Goal: Check status: Check status

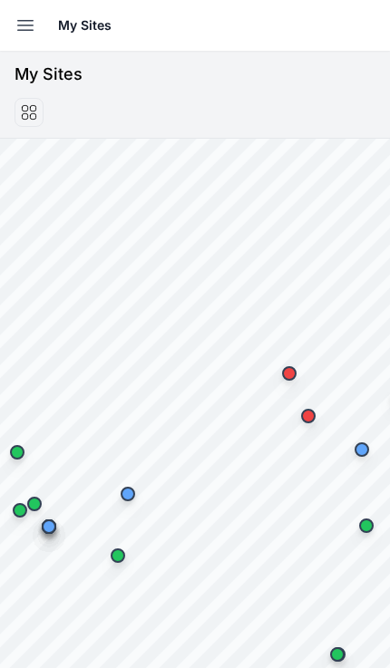
click at [28, 12] on button "Open sidebar" at bounding box center [25, 25] width 40 height 40
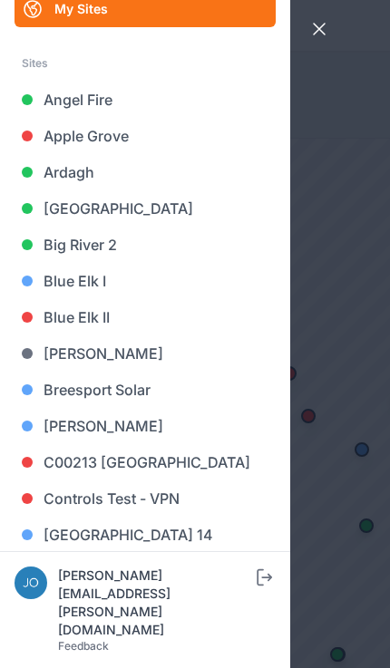
scroll to position [88, 0]
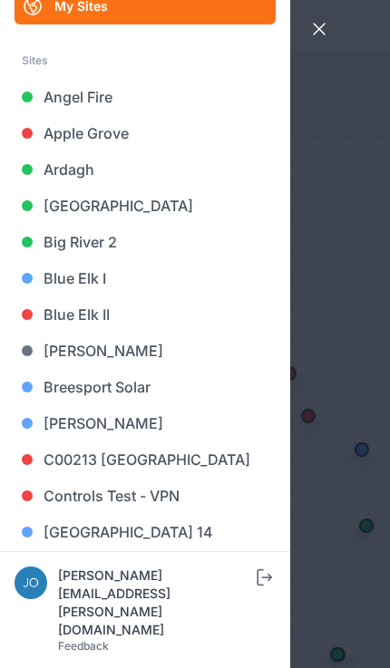
click at [93, 313] on link "Blue Elk II" at bounding box center [144, 314] width 261 height 36
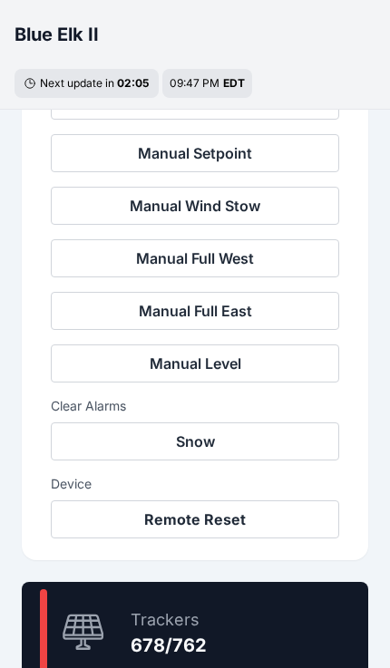
scroll to position [669, 0]
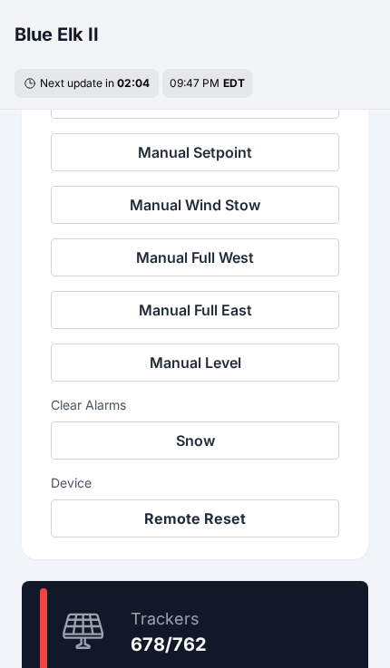
click at [297, 437] on button "Snow" at bounding box center [195, 440] width 288 height 38
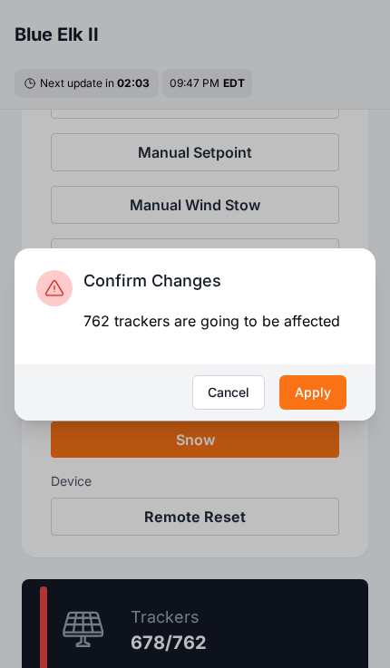
click at [323, 380] on button "Apply" at bounding box center [312, 392] width 67 height 34
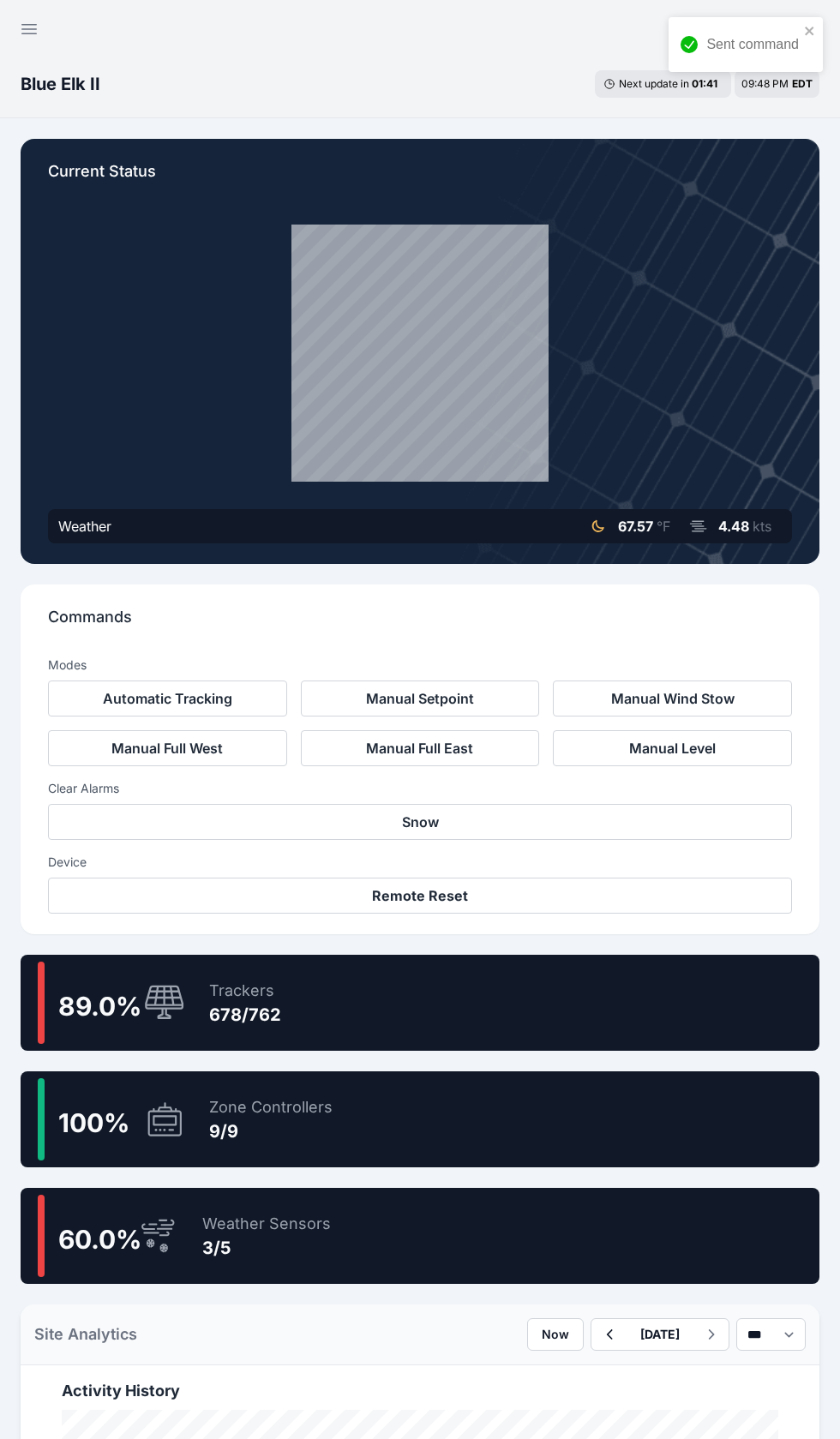
click at [703, 977] on div "89.0 % Trackers 678/762" at bounding box center [420, 1002] width 798 height 96
